Goal: Find specific page/section

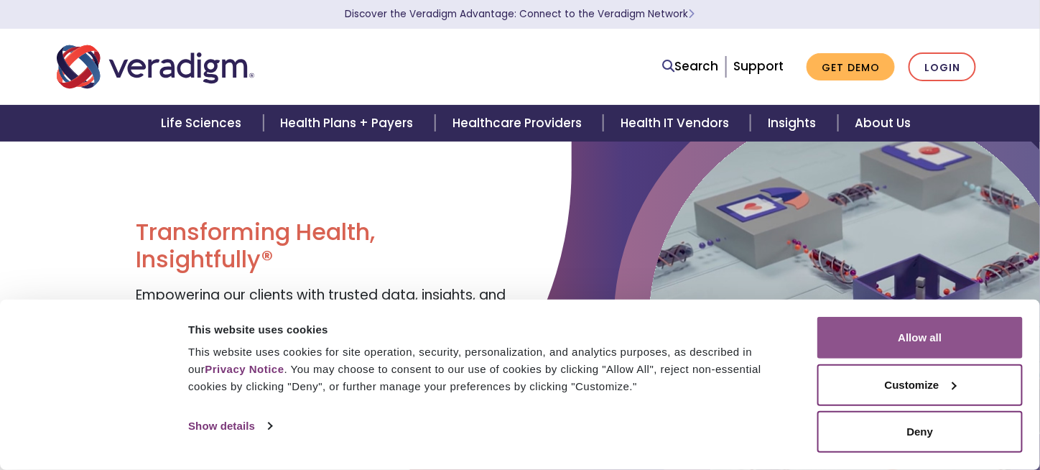
click at [946, 346] on button "Allow all" at bounding box center [919, 338] width 205 height 42
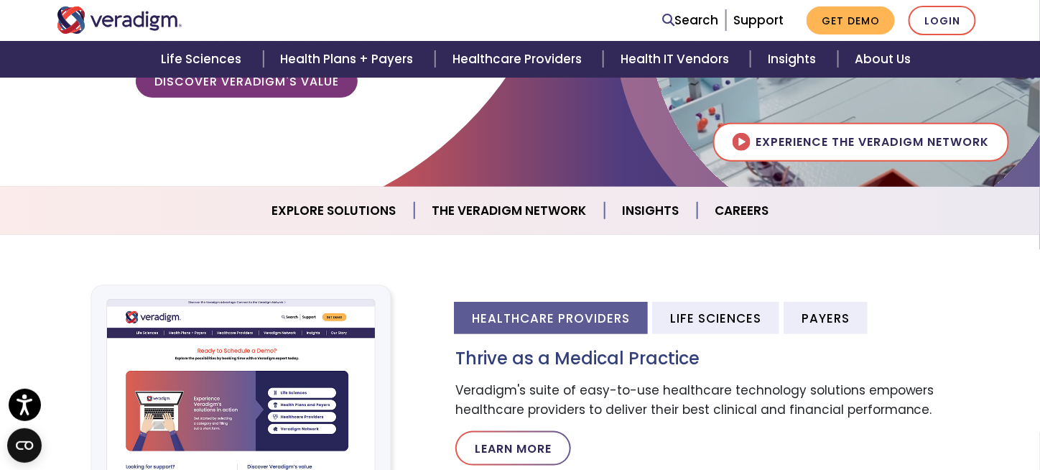
scroll to position [228, 0]
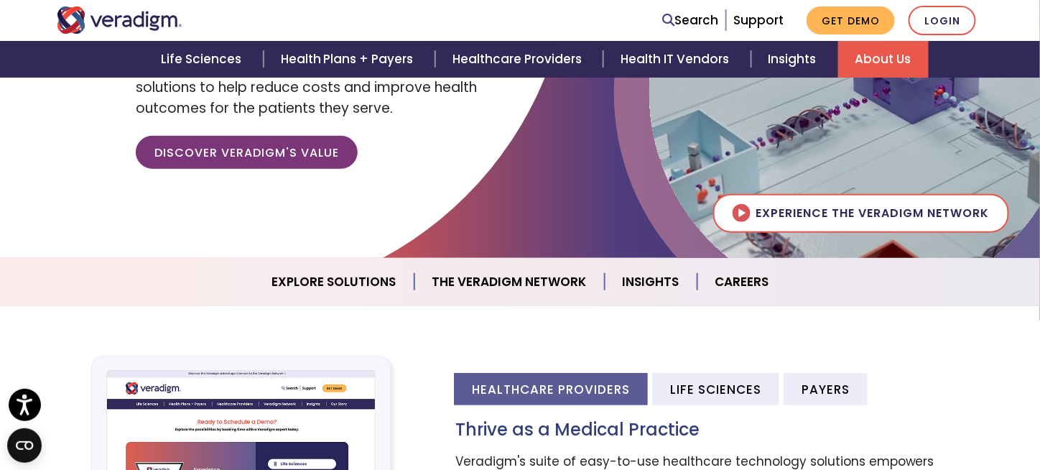
click at [877, 66] on link "About Us" at bounding box center [883, 59] width 90 height 37
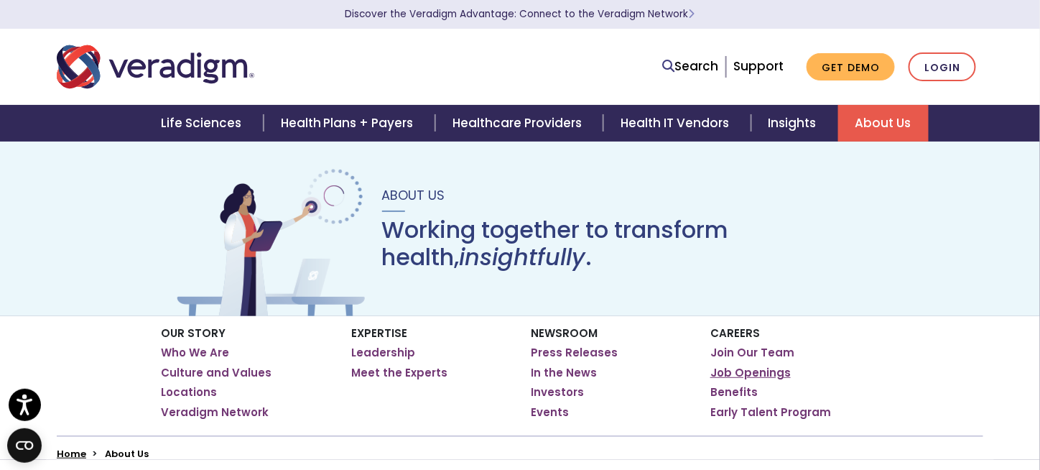
click at [741, 375] on link "Job Openings" at bounding box center [750, 373] width 80 height 14
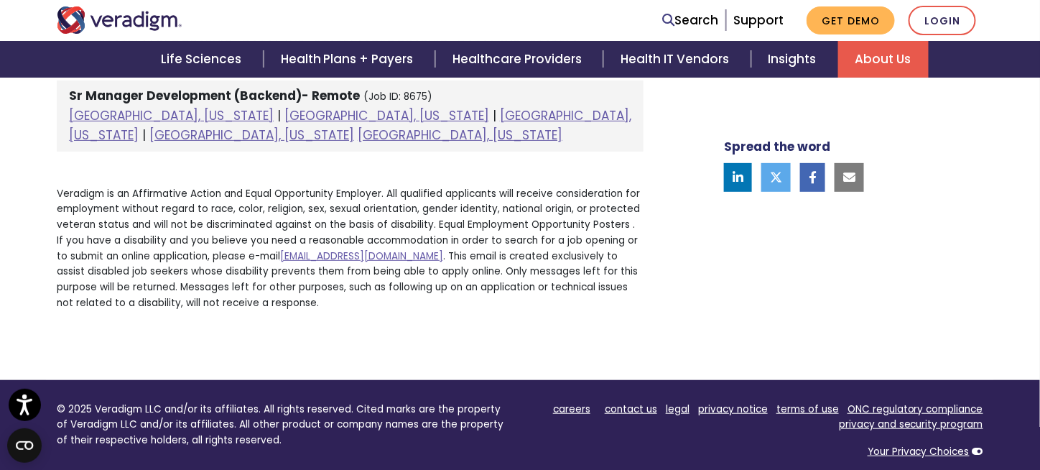
scroll to position [1948, 0]
